Goal: Information Seeking & Learning: Understand process/instructions

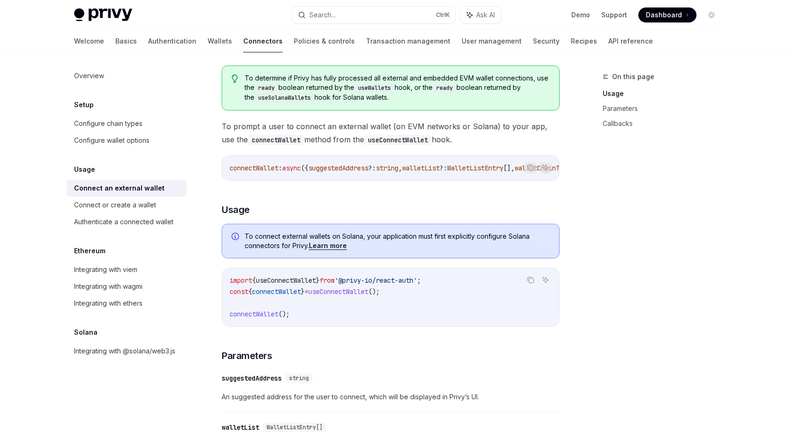
scroll to position [187, 0]
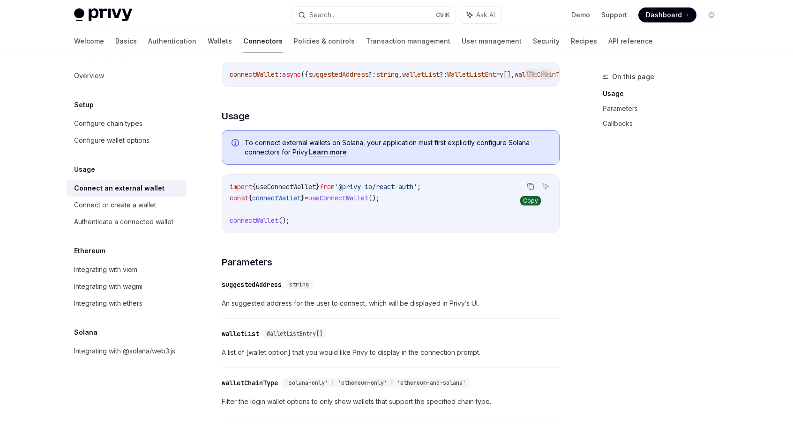
click at [533, 190] on icon "Copy the contents from the code block" at bounding box center [530, 186] width 7 height 7
click at [303, 185] on span "useConnectWallet" at bounding box center [286, 187] width 60 height 8
copy span "useConnectWallet"
drag, startPoint x: 231, startPoint y: 200, endPoint x: 399, endPoint y: 197, distance: 168.2
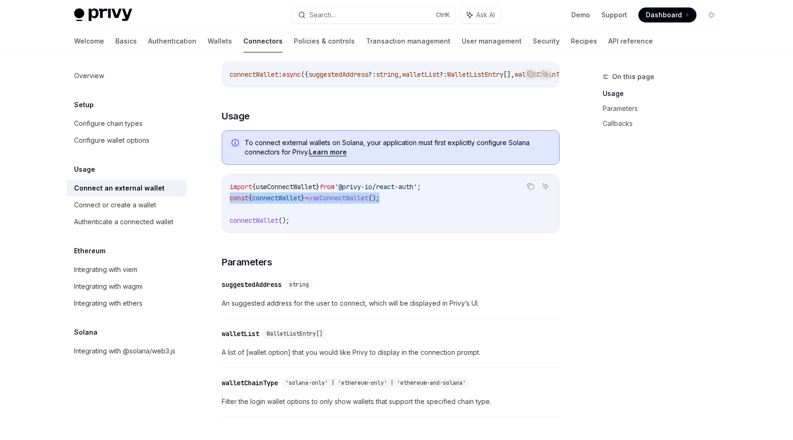
click at [399, 197] on code "import { useConnectWallet } from '@privy-io/react-auth' ; const { connectWallet…" at bounding box center [391, 203] width 322 height 45
copy span "const { connectWallet } = useConnectWallet ();"
drag, startPoint x: 230, startPoint y: 221, endPoint x: 294, endPoint y: 222, distance: 64.2
click at [294, 222] on code "import { useConnectWallet } from '@privy-io/react-auth' ; const { connectWallet…" at bounding box center [391, 203] width 322 height 45
copy span "connectWallet ();"
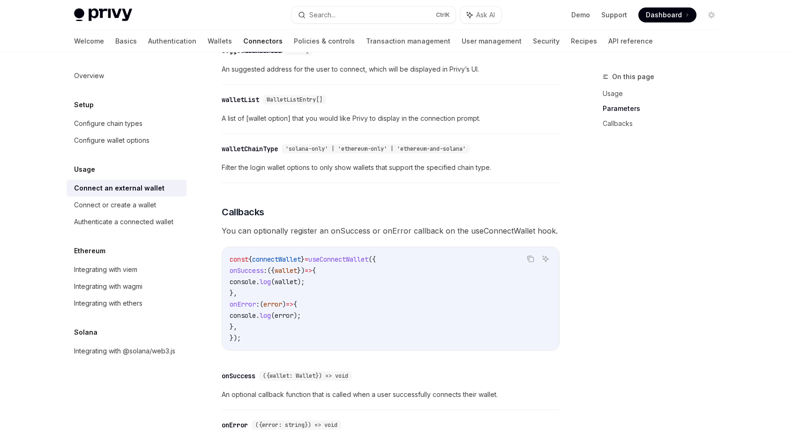
scroll to position [469, 0]
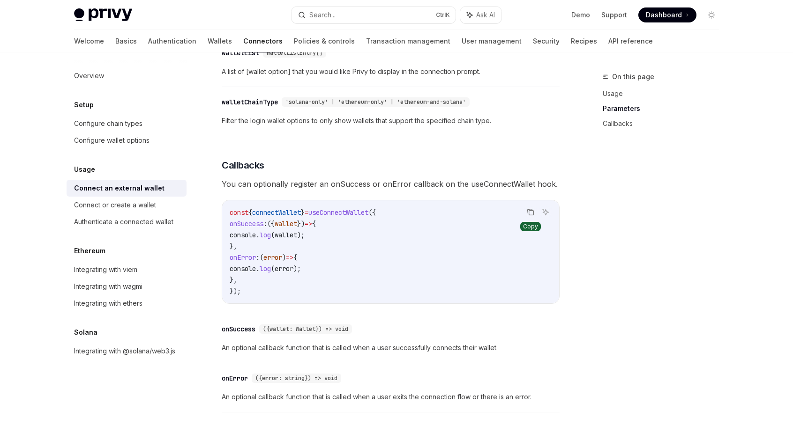
click at [529, 216] on icon "Copy the contents from the code block" at bounding box center [531, 213] width 5 height 5
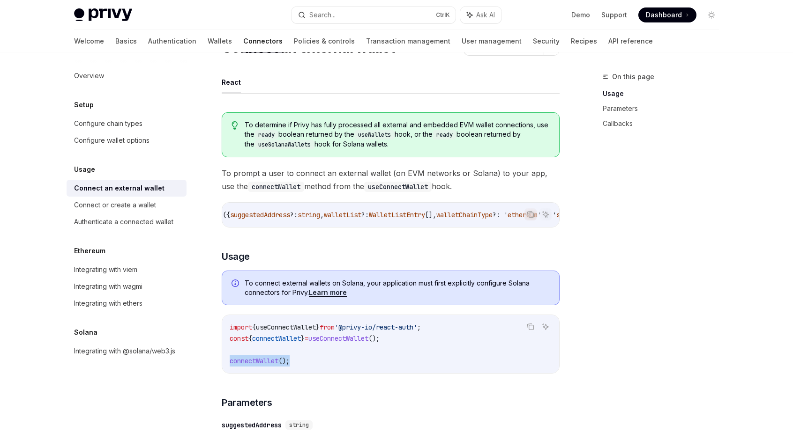
scroll to position [0, 0]
